Goal: Task Accomplishment & Management: Complete application form

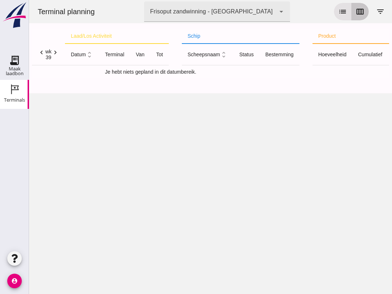
click at [363, 7] on icon "calendar_view_week" at bounding box center [360, 11] width 9 height 9
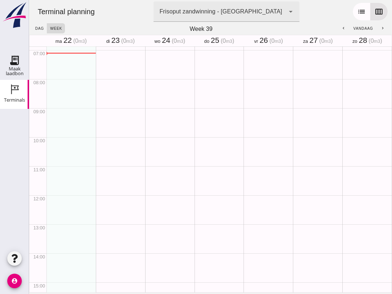
scroll to position [203, 0]
click at [4, 53] on link "Maak laadbon Maak laadbon" at bounding box center [14, 65] width 29 height 29
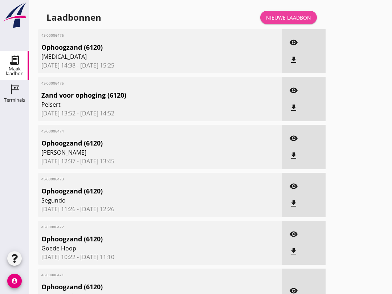
click at [296, 20] on link "Nieuwe laadbon" at bounding box center [288, 17] width 57 height 13
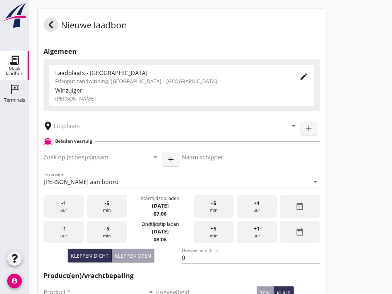
click at [62, 163] on input "Zoek op (scheeps)naam" at bounding box center [92, 157] width 96 height 12
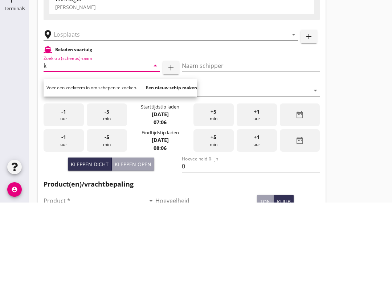
scroll to position [91, 0]
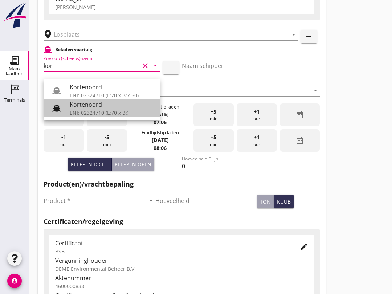
click at [98, 115] on div "ENI: 02324710 (L:70 x B:)" at bounding box center [112, 113] width 84 height 8
type input "Kortenoord"
type input "[PERSON_NAME]/[PERSON_NAME]"
type input "621"
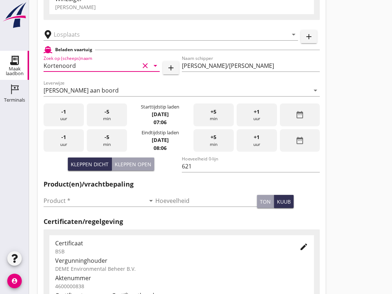
click at [110, 54] on div "Beladen vaartuig" at bounding box center [182, 49] width 276 height 9
click at [111, 40] on input "text" at bounding box center [166, 35] width 224 height 12
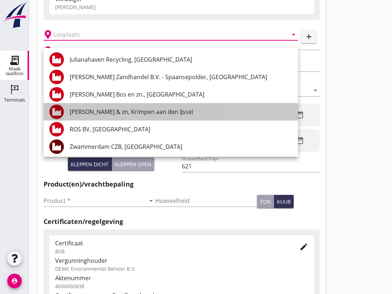
click at [171, 110] on div "[PERSON_NAME] & zn, Krimpen aan den IJssel" at bounding box center [181, 111] width 223 height 9
type input "[PERSON_NAME] & zn, Krimpen aan den IJssel"
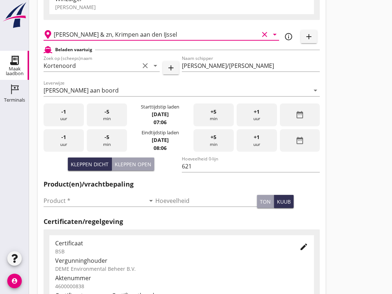
click at [93, 205] on input "Product *" at bounding box center [95, 201] width 102 height 12
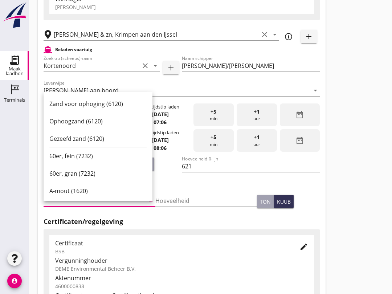
click at [100, 118] on div "Ophoogzand (6120)" at bounding box center [97, 121] width 97 height 9
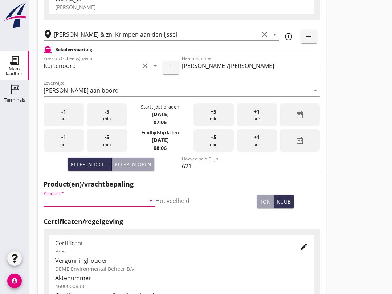
type input "Ophoogzand (6120)"
